Goal: Task Accomplishment & Management: Manage account settings

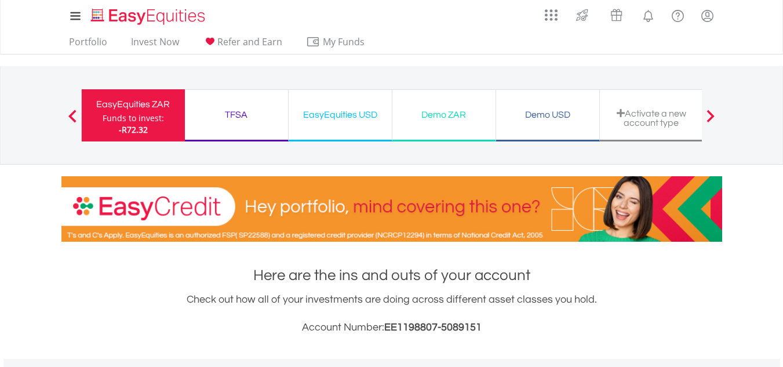
click at [230, 105] on div "TFSA Funds to invest: -R72.32" at bounding box center [237, 115] width 104 height 52
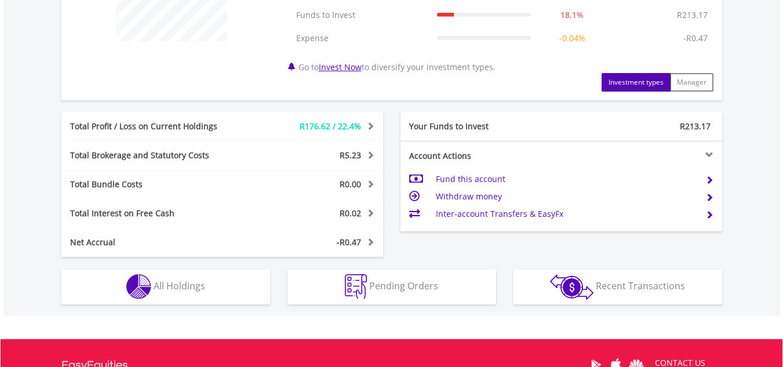
scroll to position [522, 0]
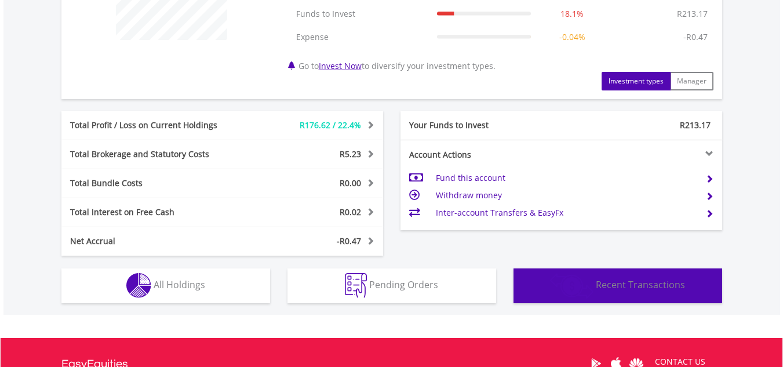
click at [588, 286] on img "button" at bounding box center [571, 286] width 43 height 26
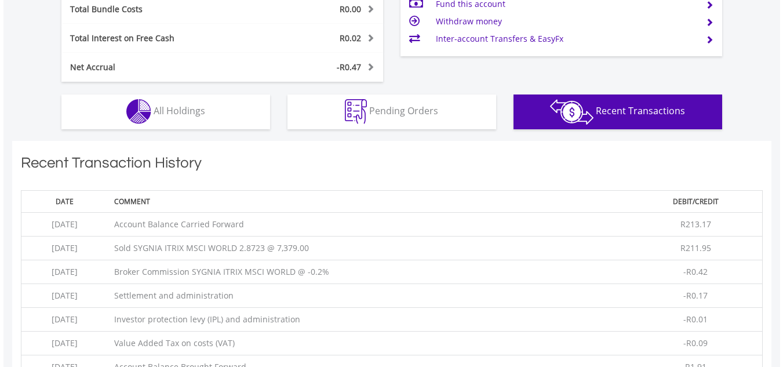
scroll to position [662, 0]
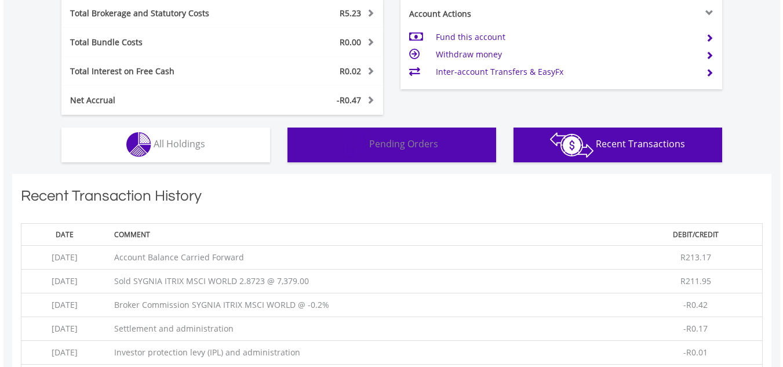
click at [348, 140] on img "button" at bounding box center [356, 144] width 22 height 25
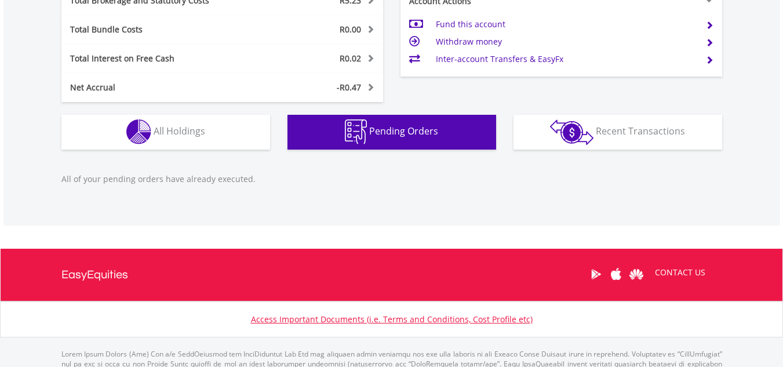
scroll to position [493, 0]
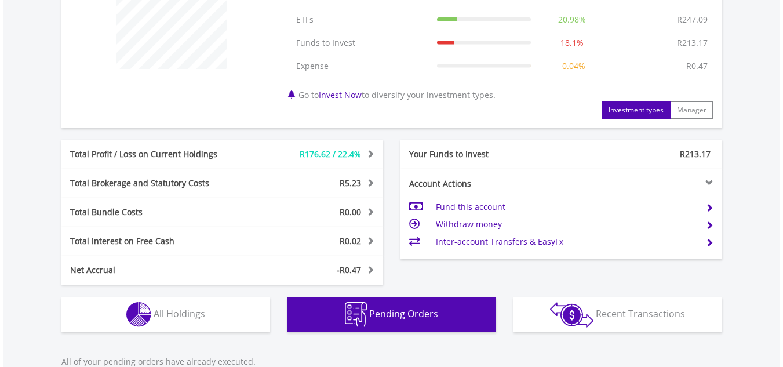
click at [417, 222] on span at bounding box center [414, 224] width 11 height 8
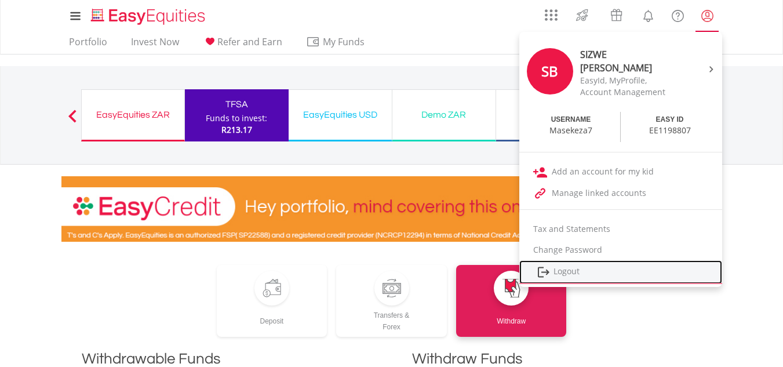
click at [574, 267] on link "Logout" at bounding box center [620, 272] width 203 height 24
